Goal: Information Seeking & Learning: Find specific fact

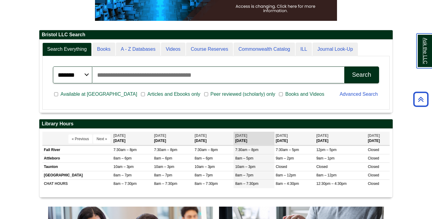
scroll to position [125, 0]
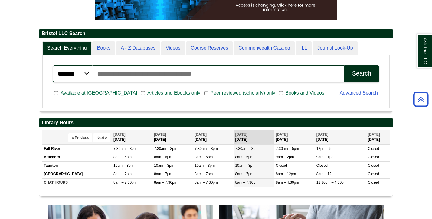
click at [166, 92] on div "Available at [GEOGRAPHIC_DATA] Articles and Ebooks only [PERSON_NAME] reviewed …" at bounding box center [192, 94] width 287 height 16
click at [145, 91] on span "Articles and Ebooks only" at bounding box center [174, 92] width 58 height 7
click at [132, 78] on input "Search articles, books, journals & more" at bounding box center [218, 73] width 252 height 17
type input "******"
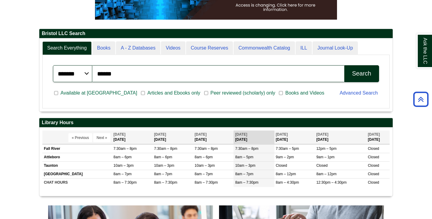
click at [362, 72] on div "Search" at bounding box center [361, 73] width 19 height 7
